Goal: Information Seeking & Learning: Learn about a topic

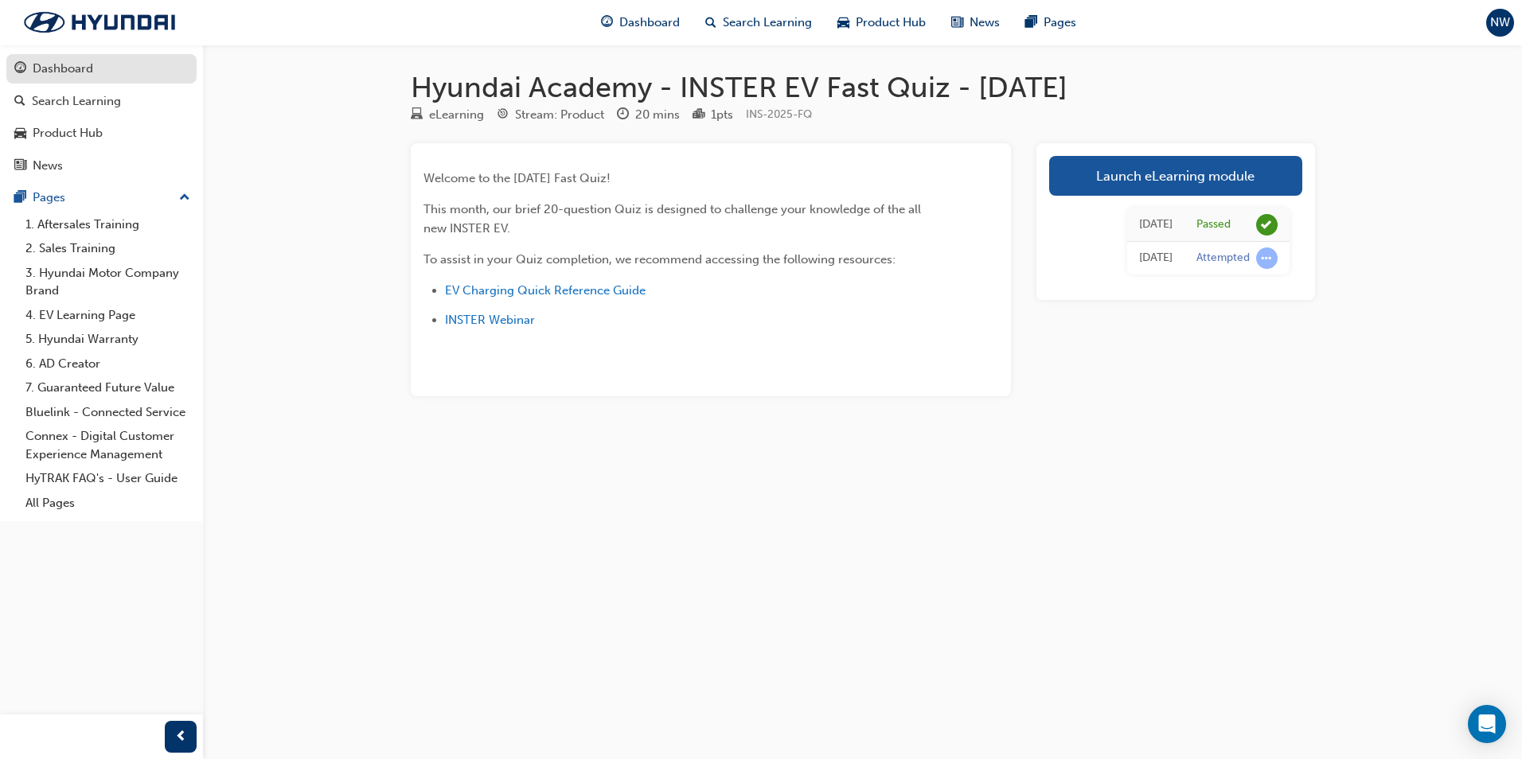
click at [83, 72] on div "Dashboard" at bounding box center [63, 69] width 60 height 18
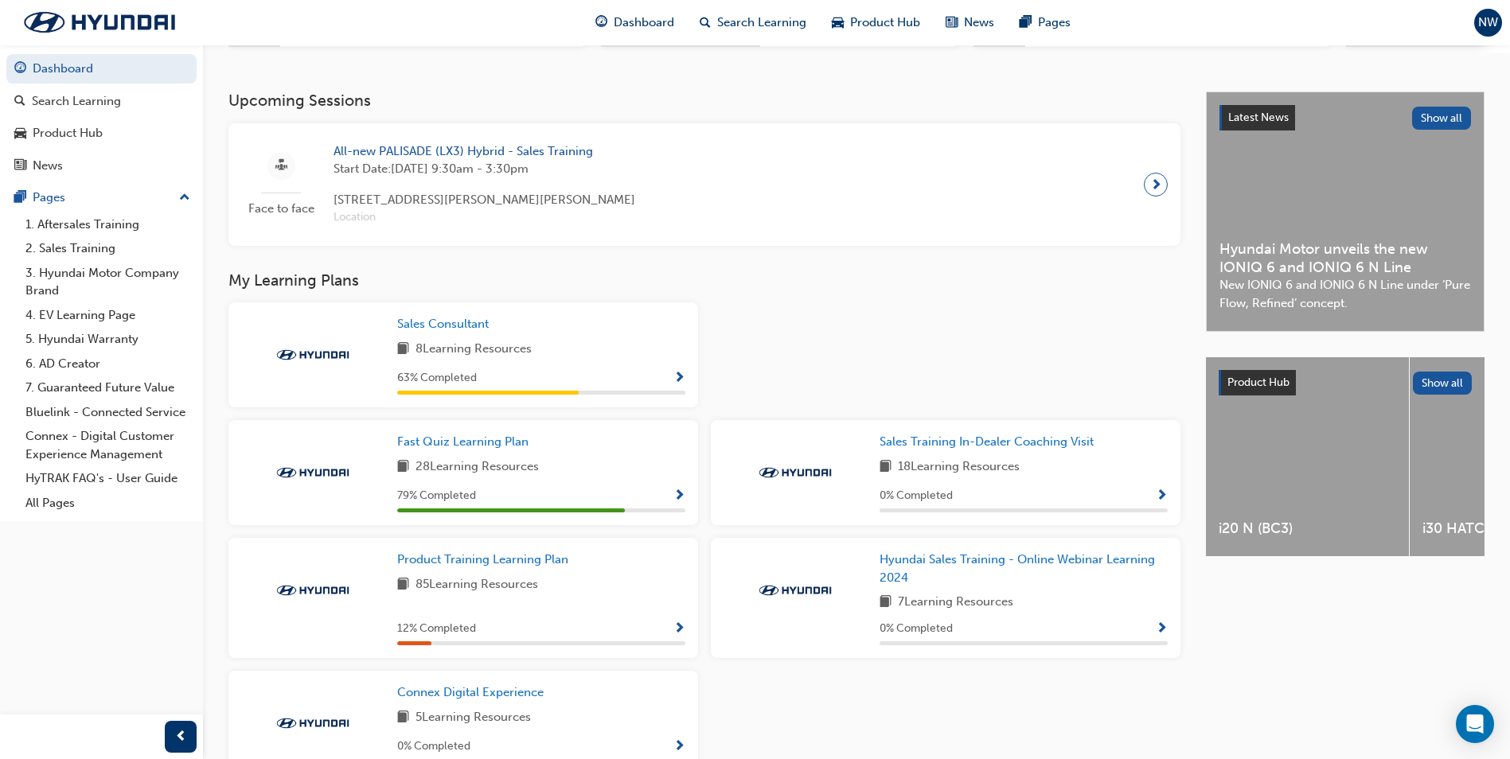
scroll to position [318, 0]
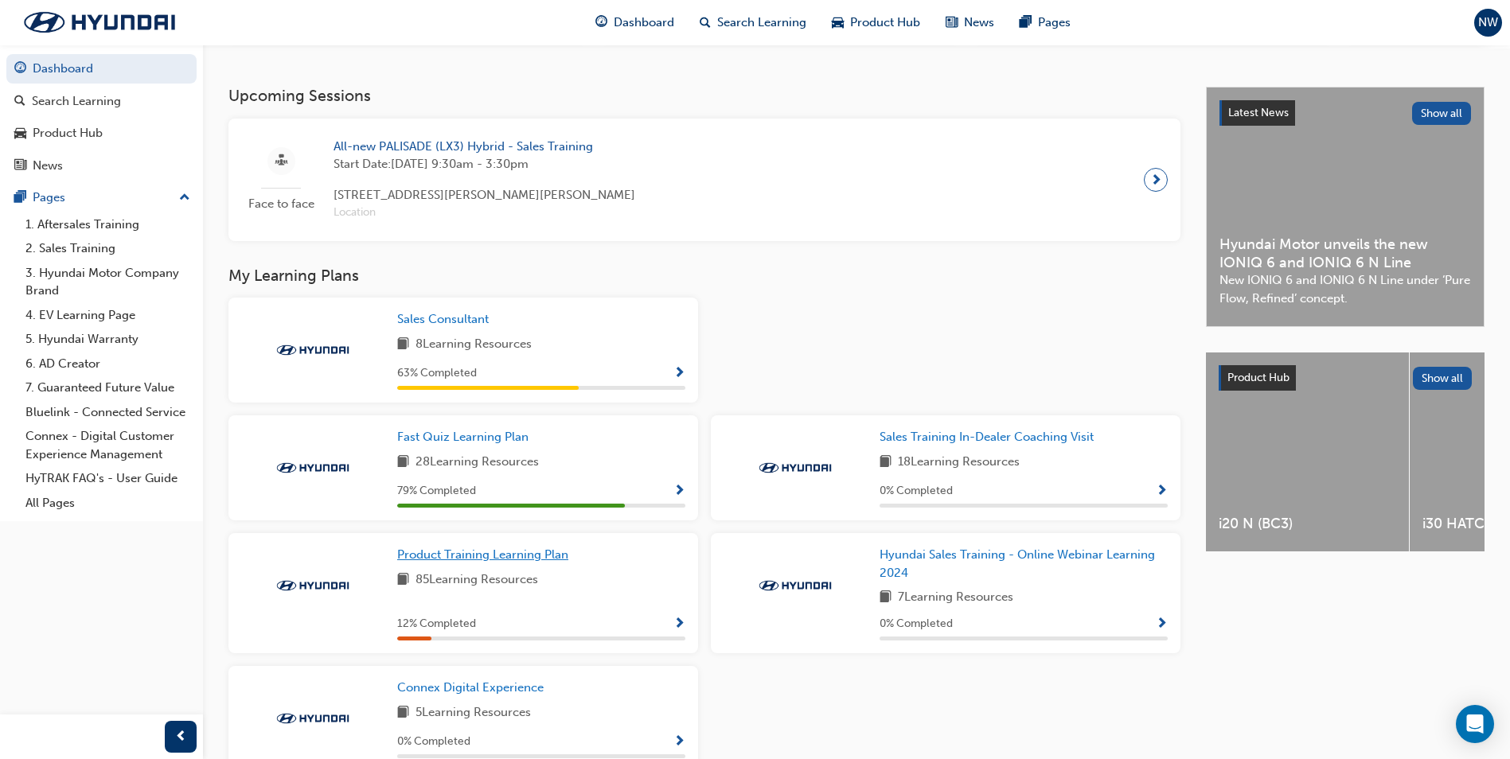
click at [515, 557] on span "Product Training Learning Plan" at bounding box center [482, 555] width 171 height 14
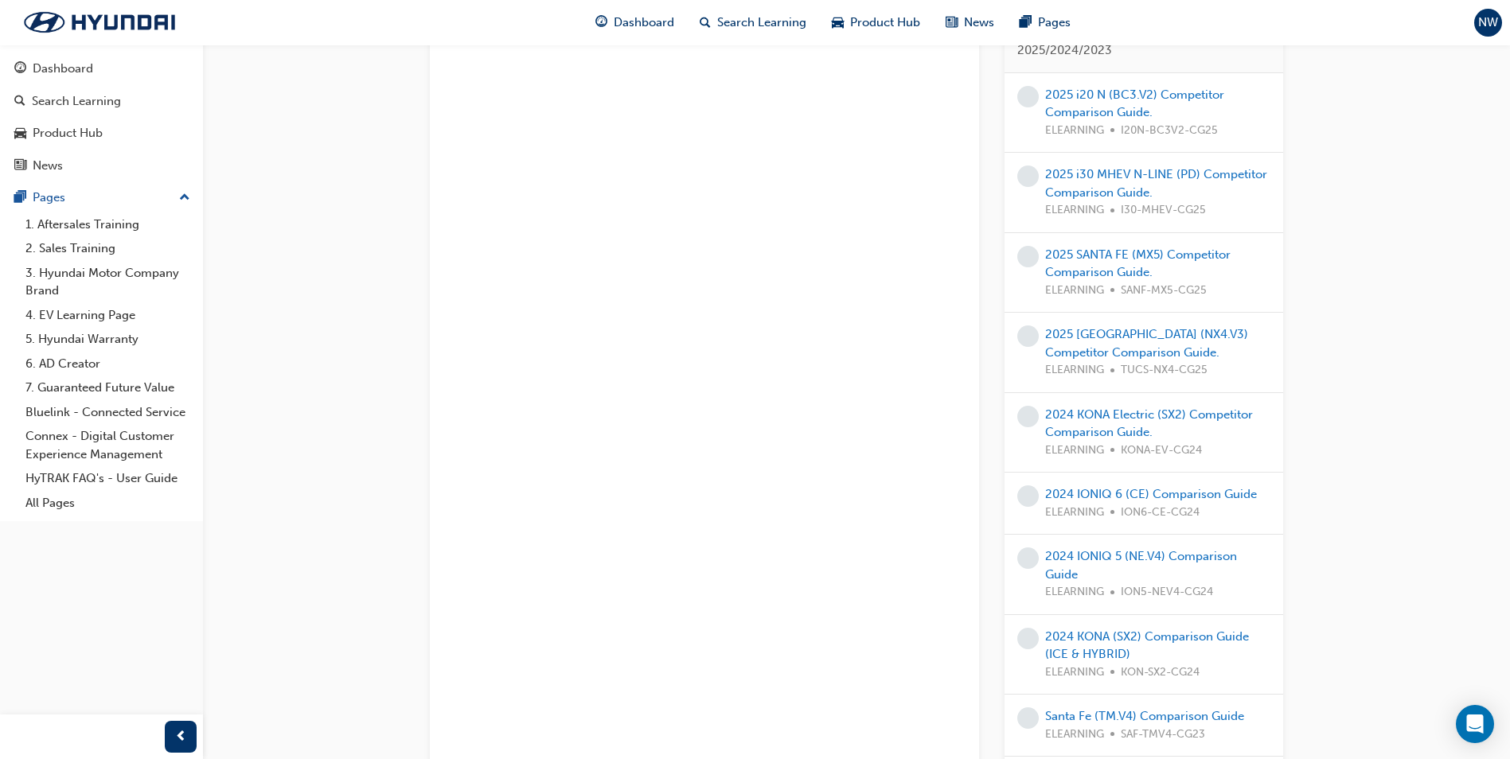
scroll to position [1035, 0]
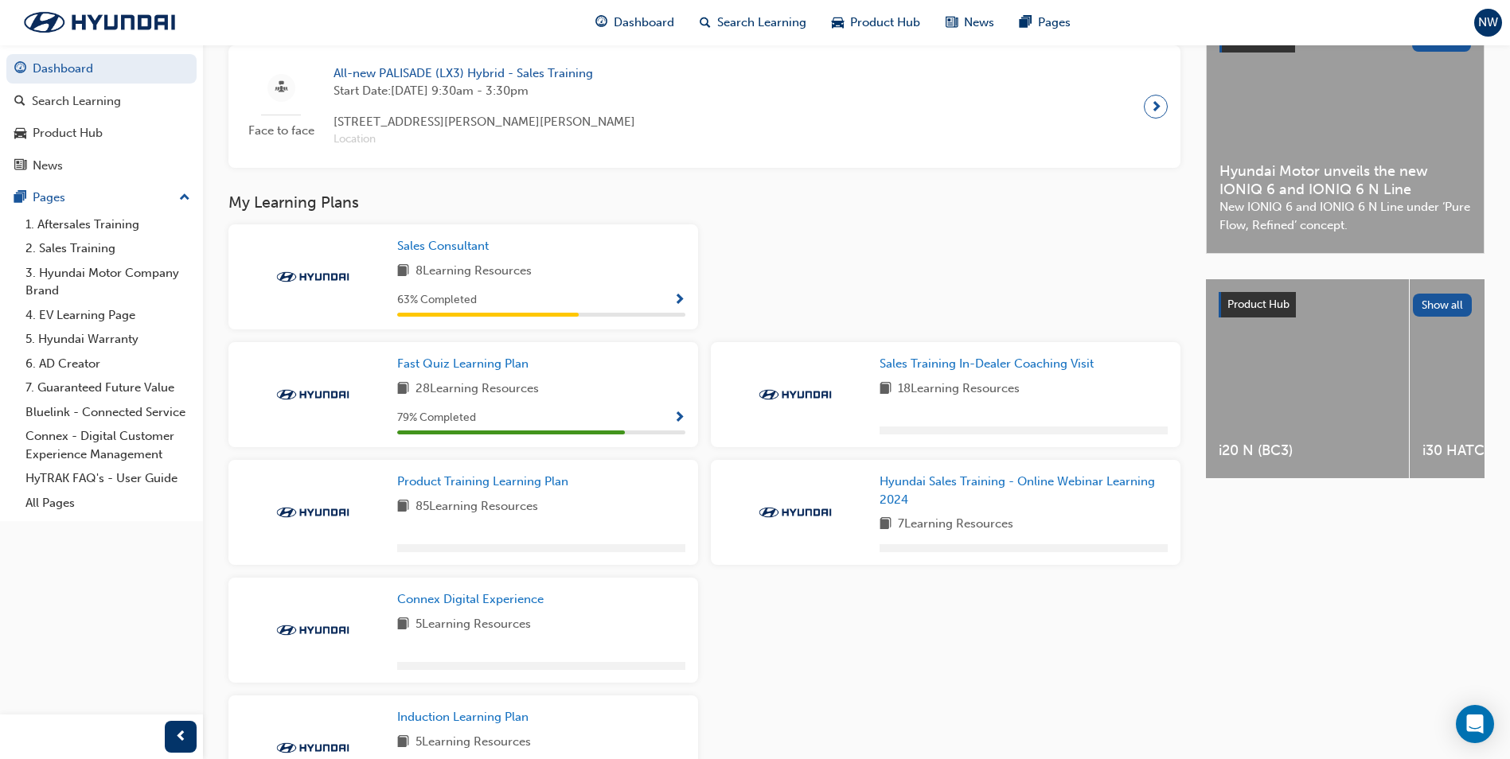
scroll to position [478, 0]
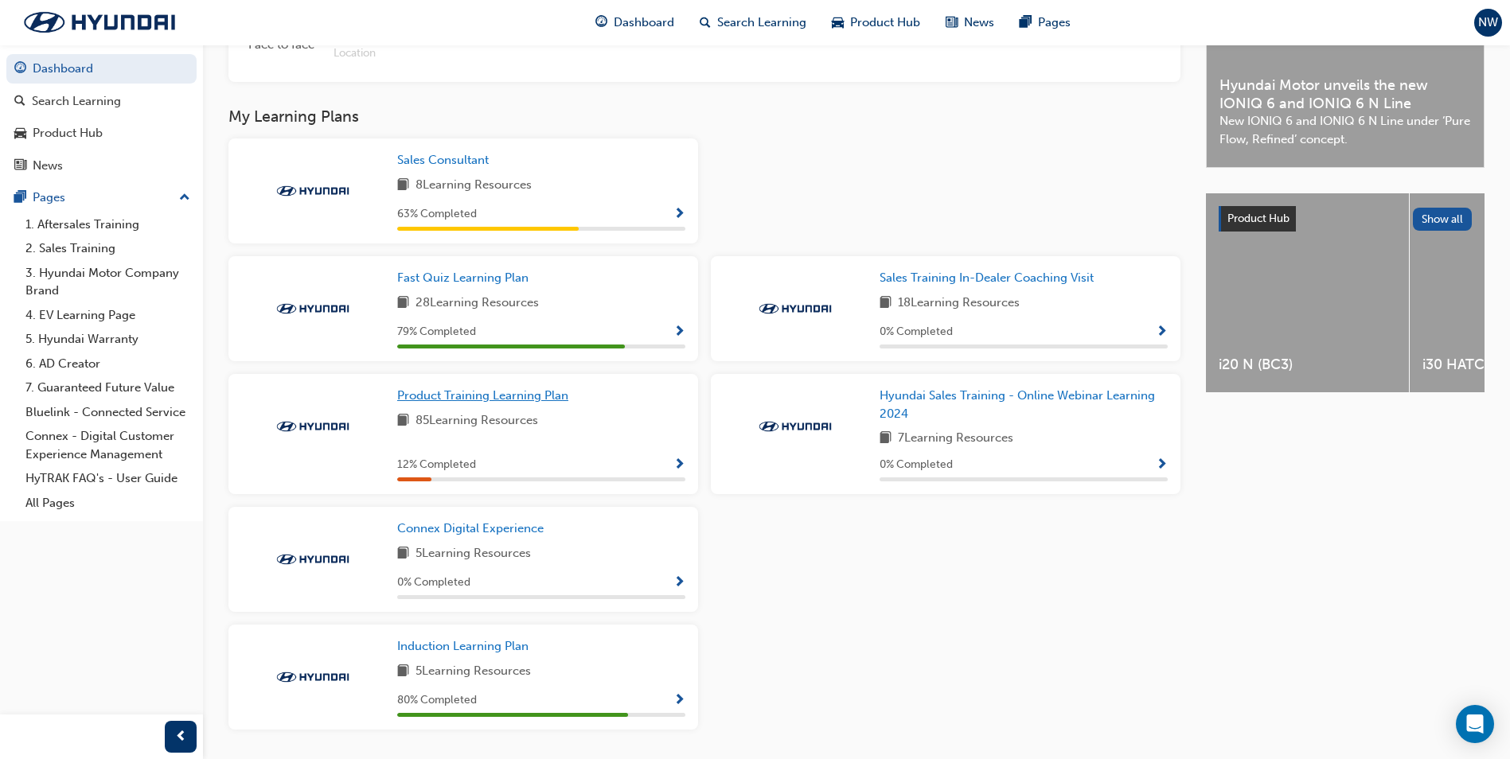
click at [482, 403] on span "Product Training Learning Plan" at bounding box center [482, 395] width 171 height 14
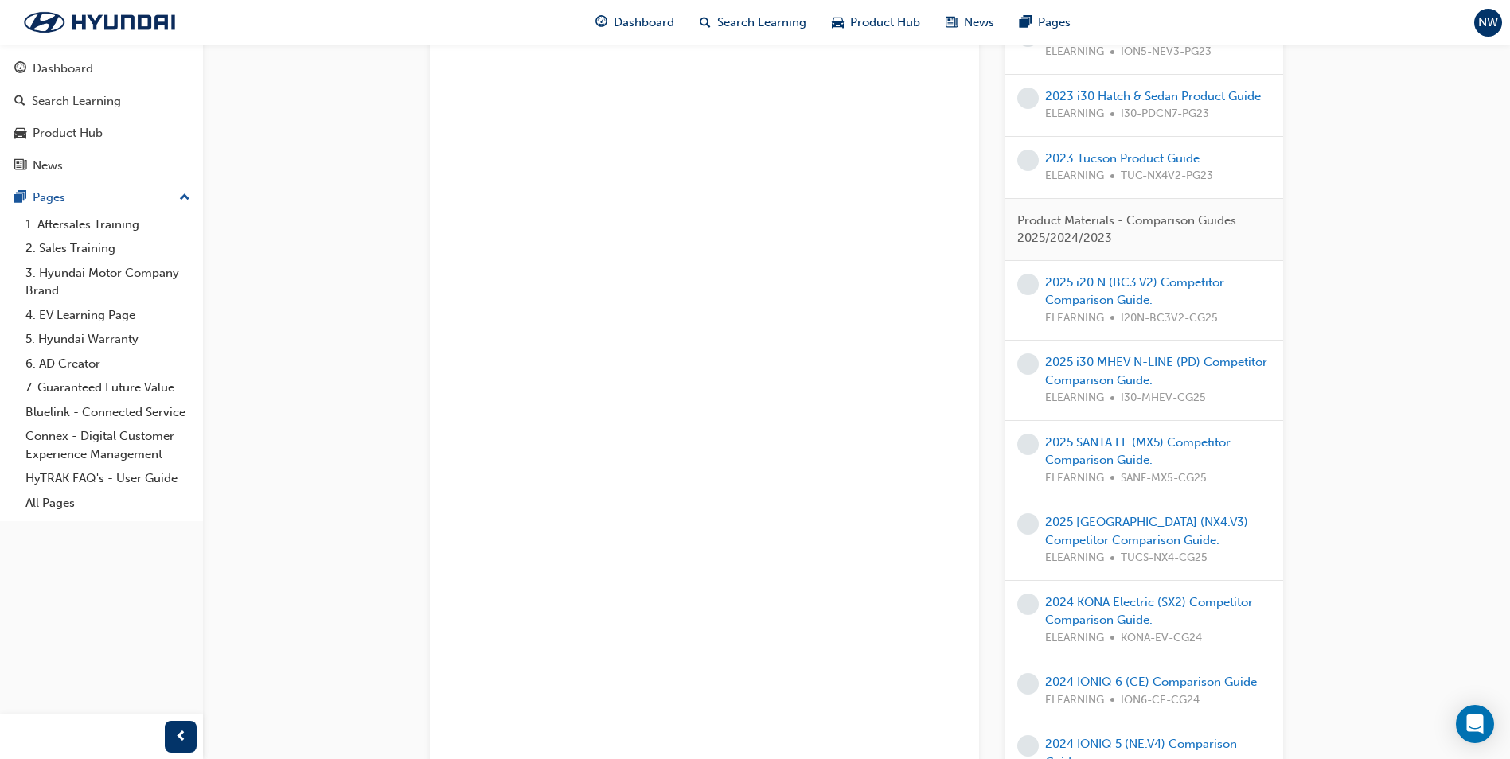
scroll to position [876, 0]
click at [1087, 307] on link "2025 i20 N (BC3.V2) Competitor Comparison Guide." at bounding box center [1134, 291] width 179 height 33
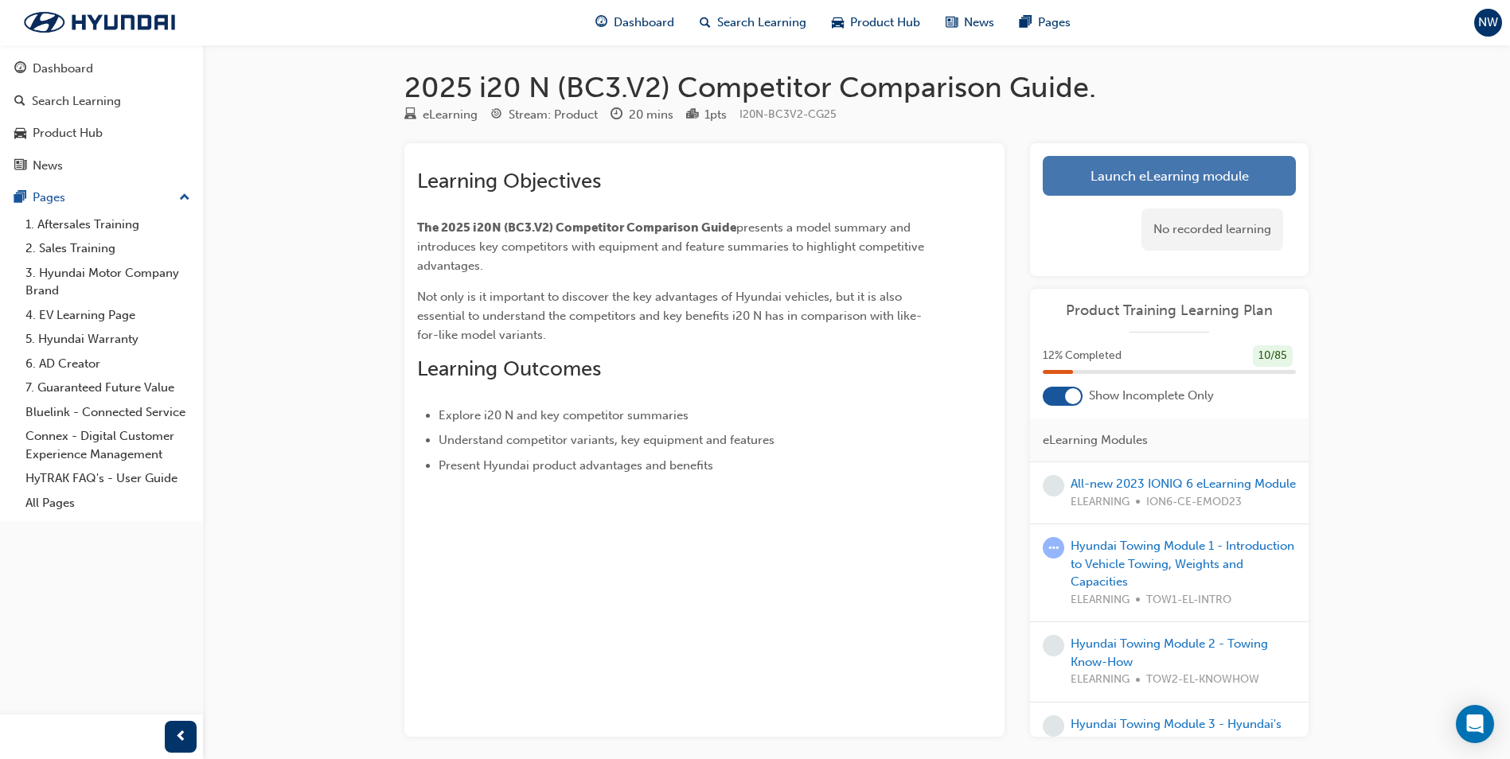
click at [1159, 174] on link "Launch eLearning module" at bounding box center [1169, 176] width 253 height 40
